Goal: Task Accomplishment & Management: Manage account settings

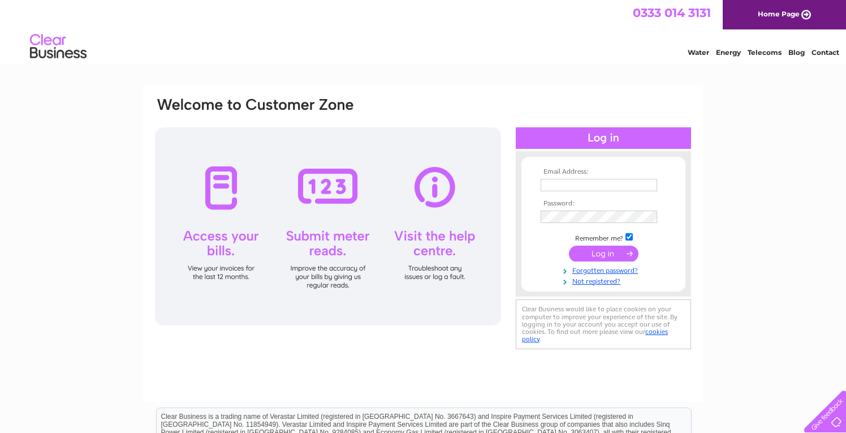
click at [572, 188] on input "text" at bounding box center [599, 185] width 117 height 12
type input "[EMAIL_ADDRESS][DOMAIN_NAME]"
click at [609, 256] on input "submit" at bounding box center [604, 253] width 70 height 16
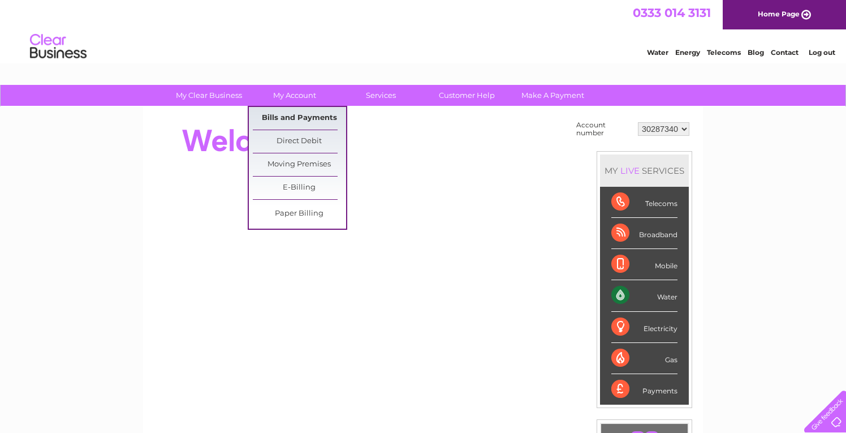
click at [302, 118] on link "Bills and Payments" at bounding box center [299, 118] width 93 height 23
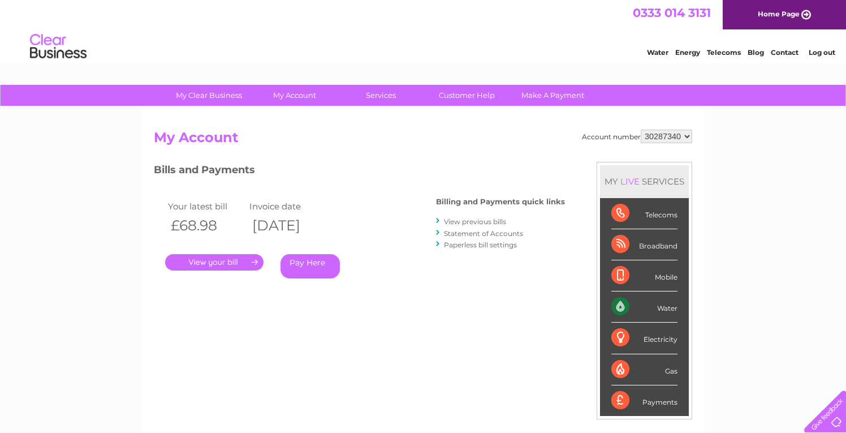
click at [218, 264] on link "." at bounding box center [214, 262] width 98 height 16
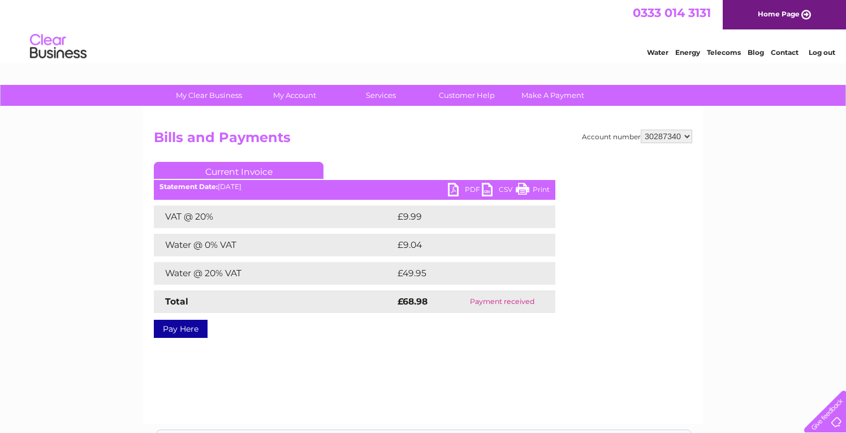
click at [457, 191] on link "PDF" at bounding box center [465, 191] width 34 height 16
